Goal: Transaction & Acquisition: Obtain resource

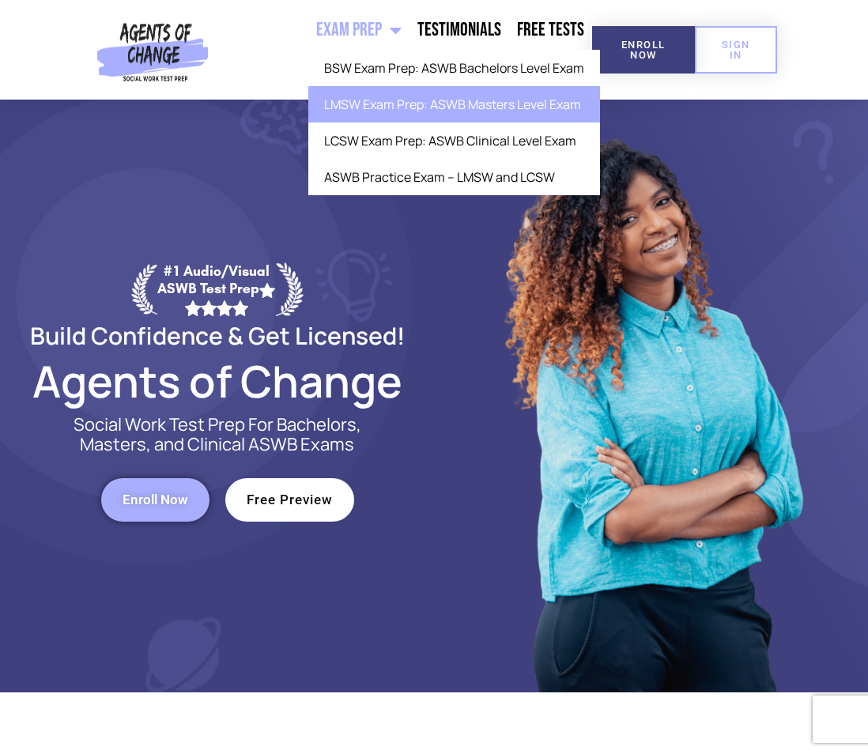
click at [352, 111] on link "LMSW Exam Prep: ASWB Masters Level Exam" at bounding box center [454, 104] width 292 height 36
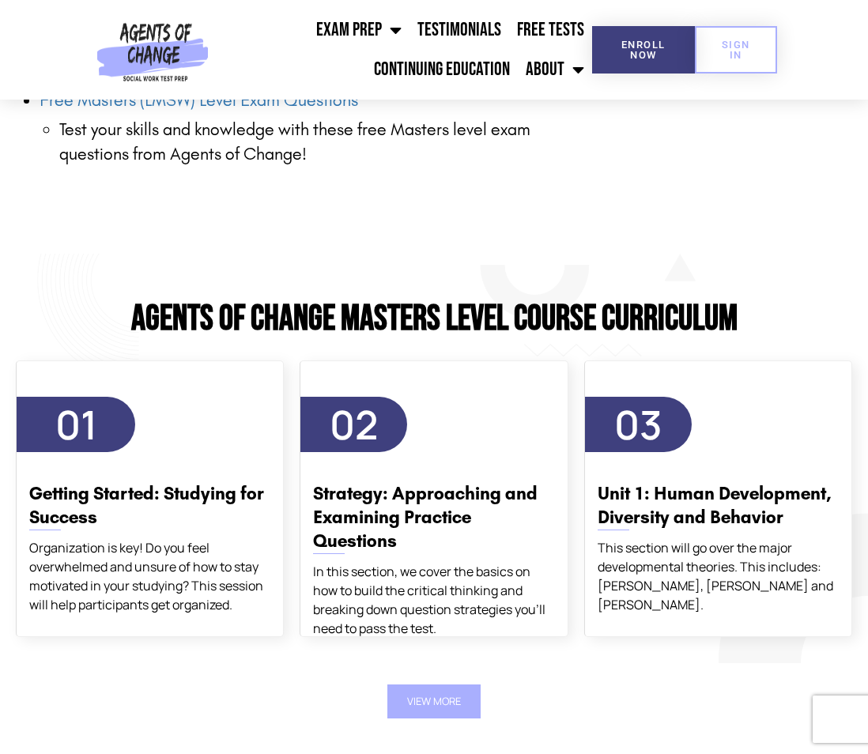
scroll to position [2450, 0]
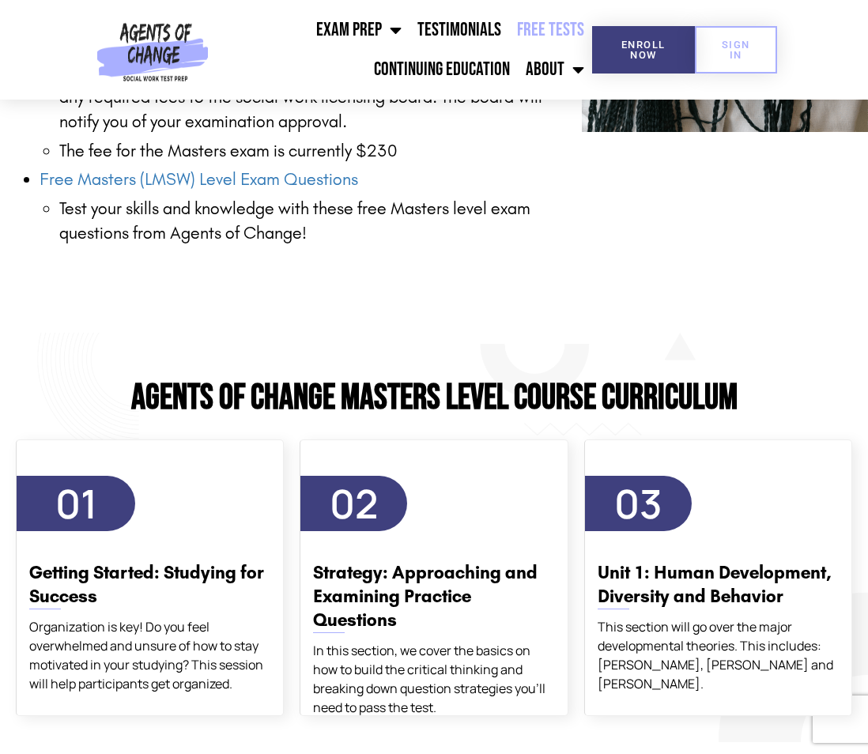
click at [558, 21] on link "Free Tests" at bounding box center [550, 30] width 83 height 40
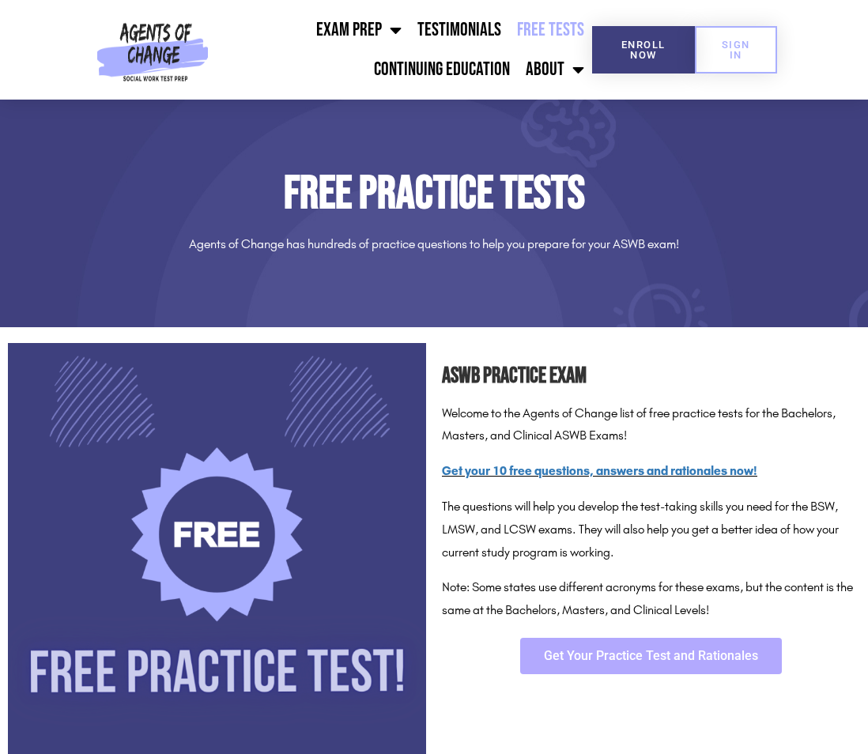
click at [564, 661] on span "Get Your Practice Test and Rationales" at bounding box center [651, 656] width 214 height 13
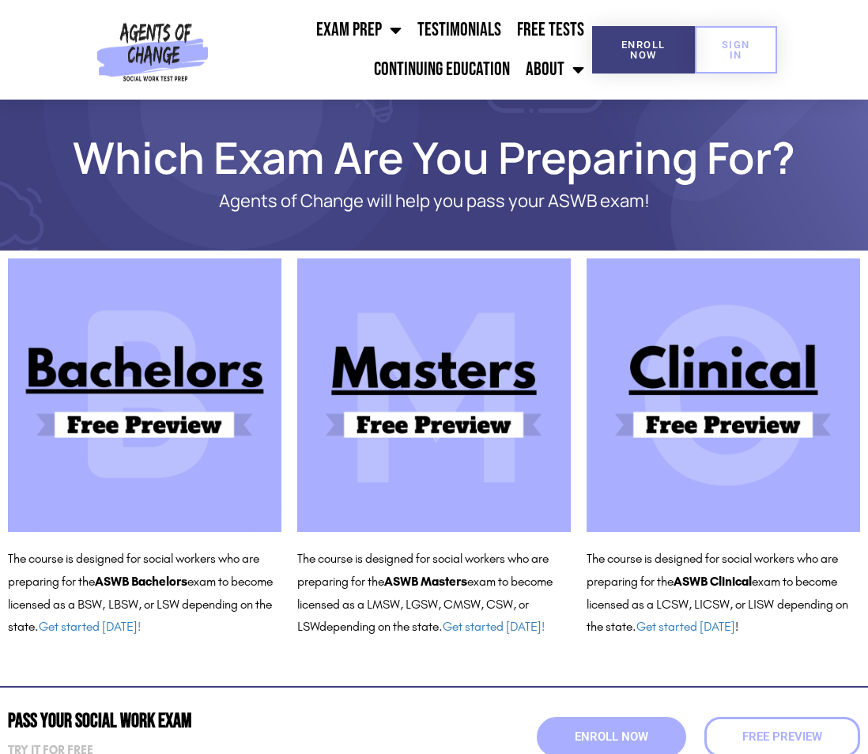
click at [462, 367] on img at bounding box center [433, 394] width 273 height 273
